Goal: Task Accomplishment & Management: Complete application form

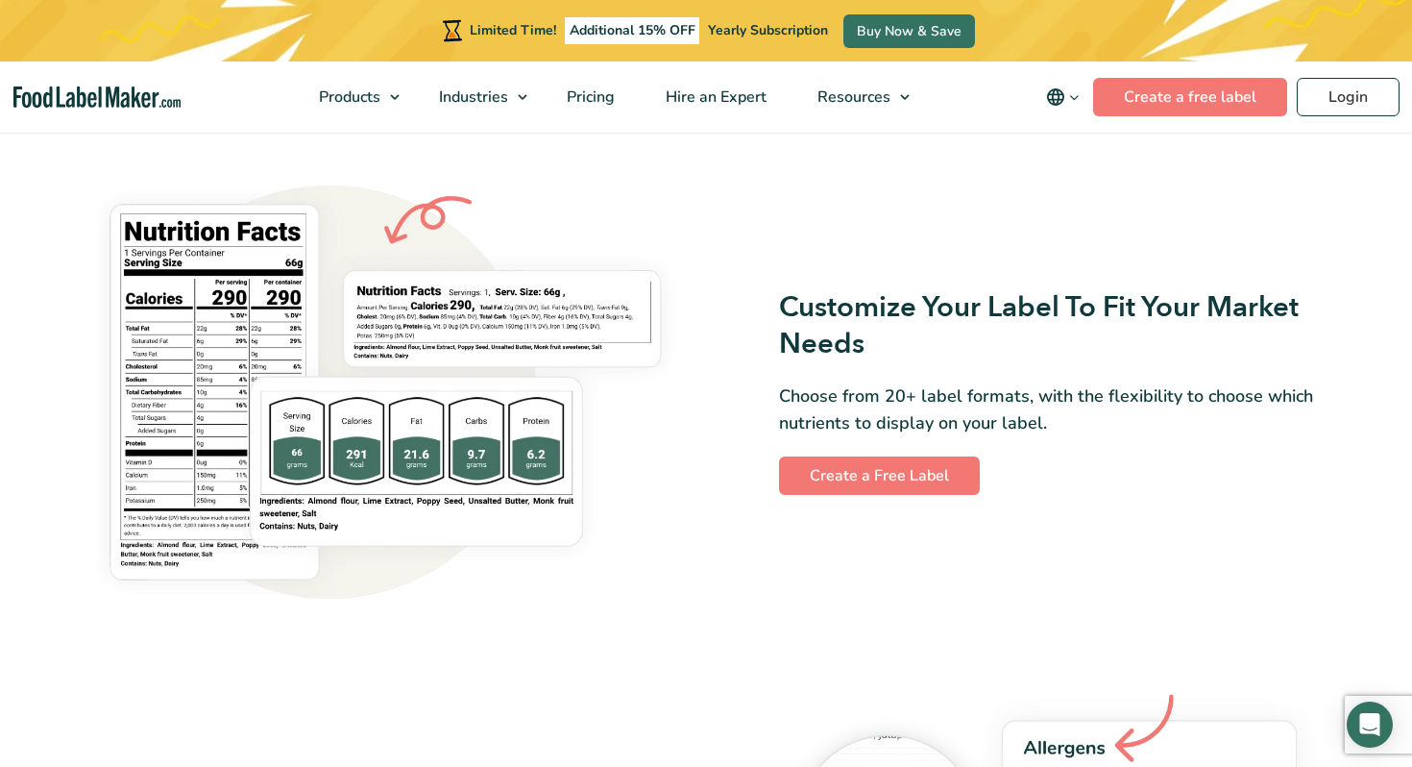
scroll to position [1562, 0]
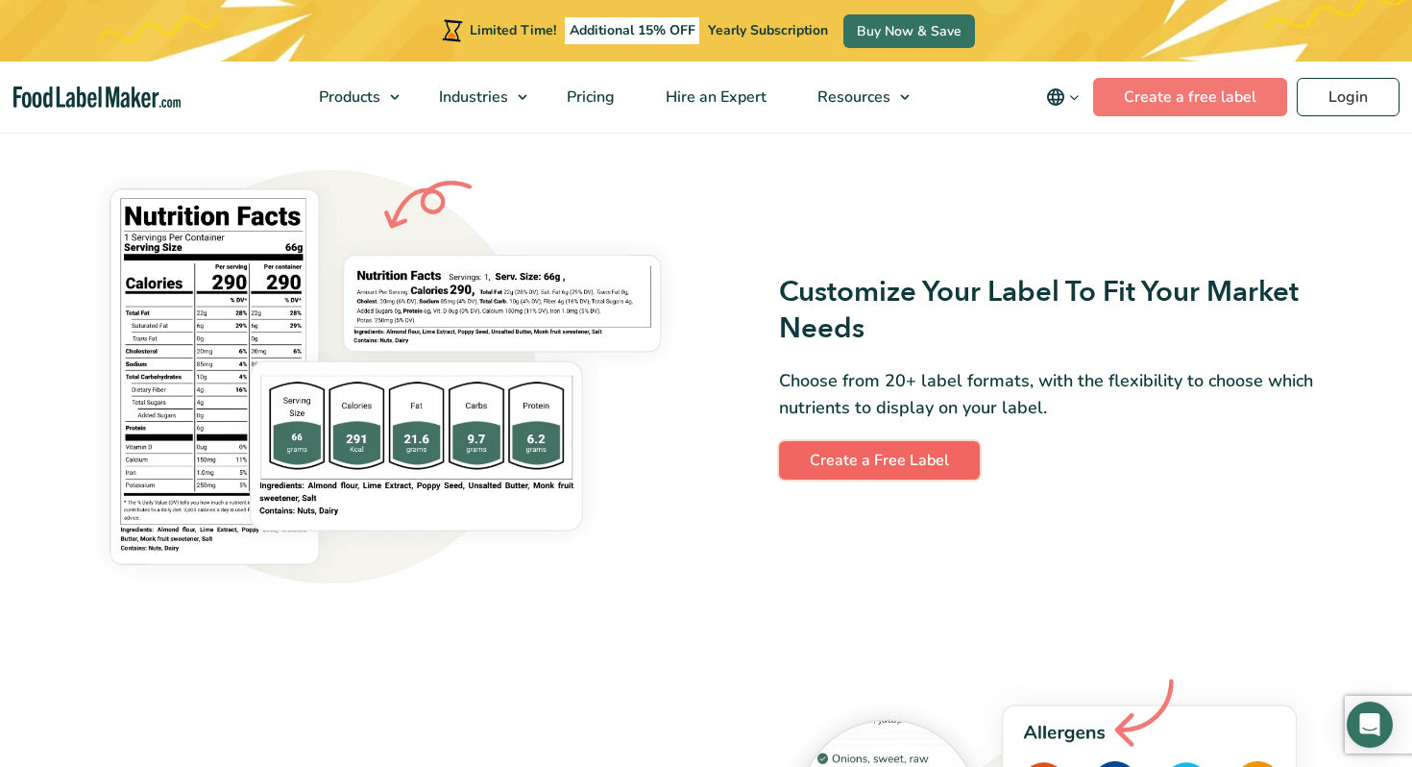
click at [885, 453] on link "Create a Free Label" at bounding box center [879, 460] width 201 height 38
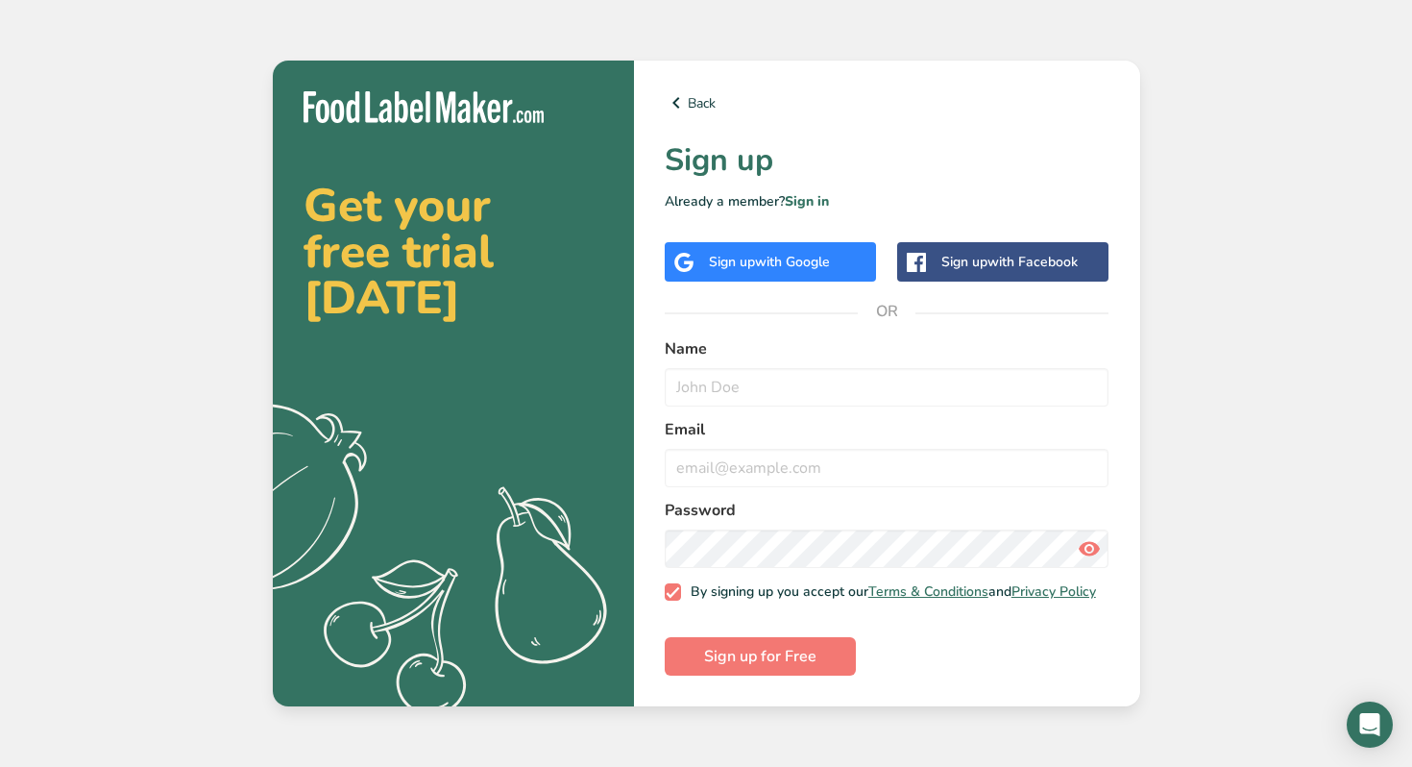
click at [779, 255] on span "with Google" at bounding box center [792, 262] width 75 height 18
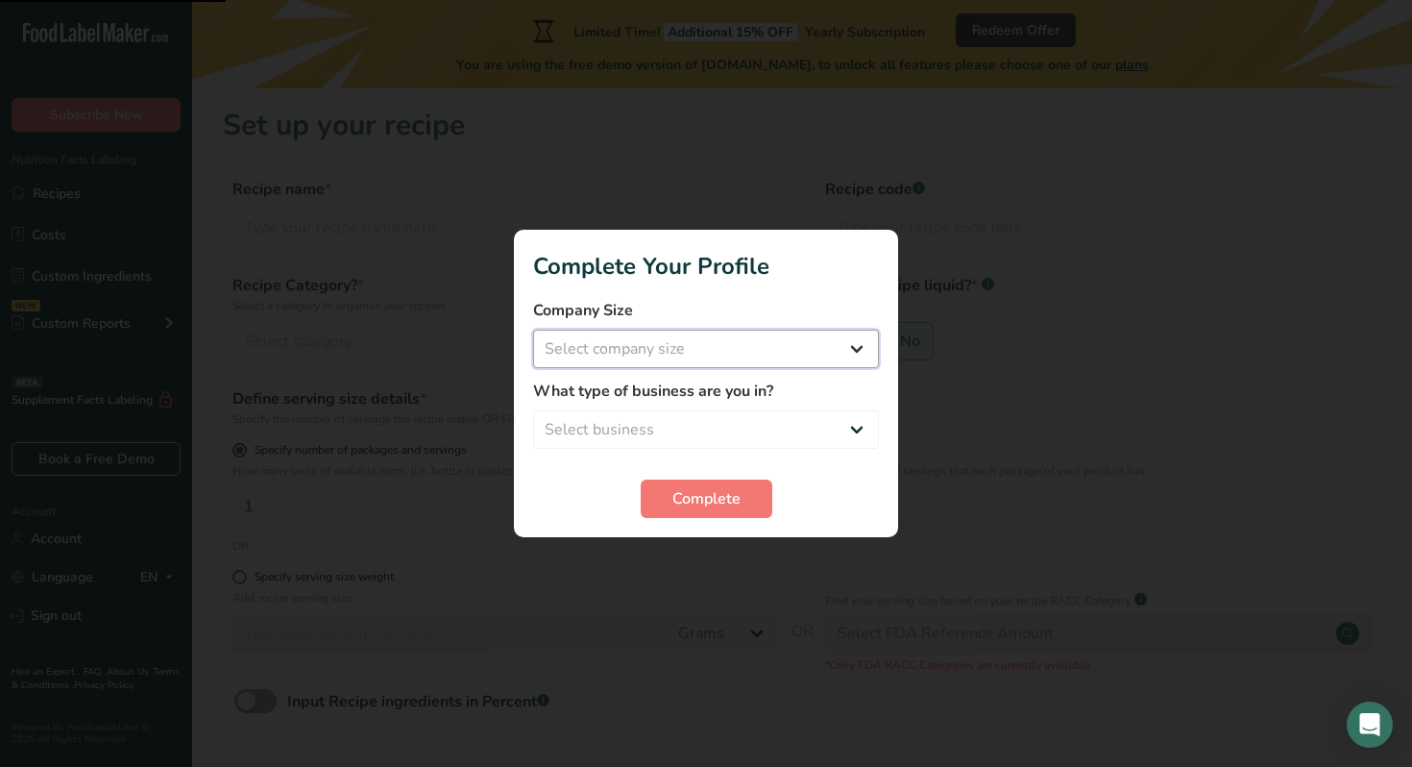
click at [861, 349] on select "Select company size Fewer than 10 Employees 10 to 50 Employees 51 to 500 Employ…" at bounding box center [706, 349] width 346 height 38
select select "1"
click at [799, 427] on select "Select business Packaged Food Manufacturer Restaurant & Cafe Bakery Meal Plans …" at bounding box center [706, 429] width 346 height 38
select select "8"
click at [720, 497] on span "Complete" at bounding box center [706, 498] width 68 height 23
